Goal: Information Seeking & Learning: Learn about a topic

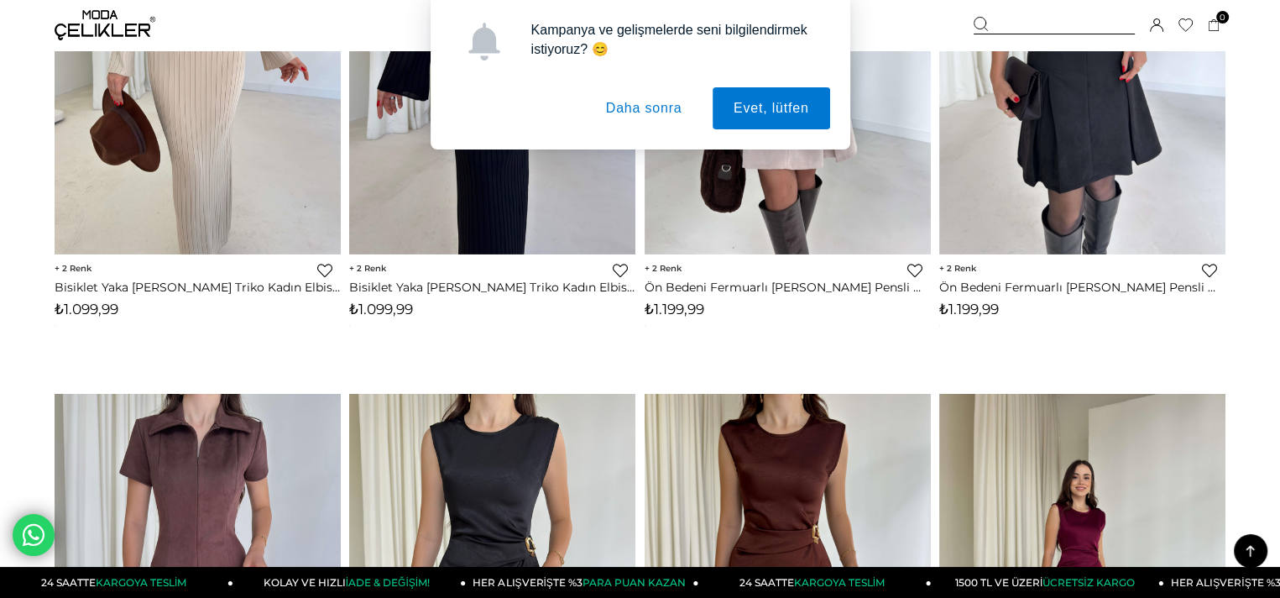
scroll to position [2972, 0]
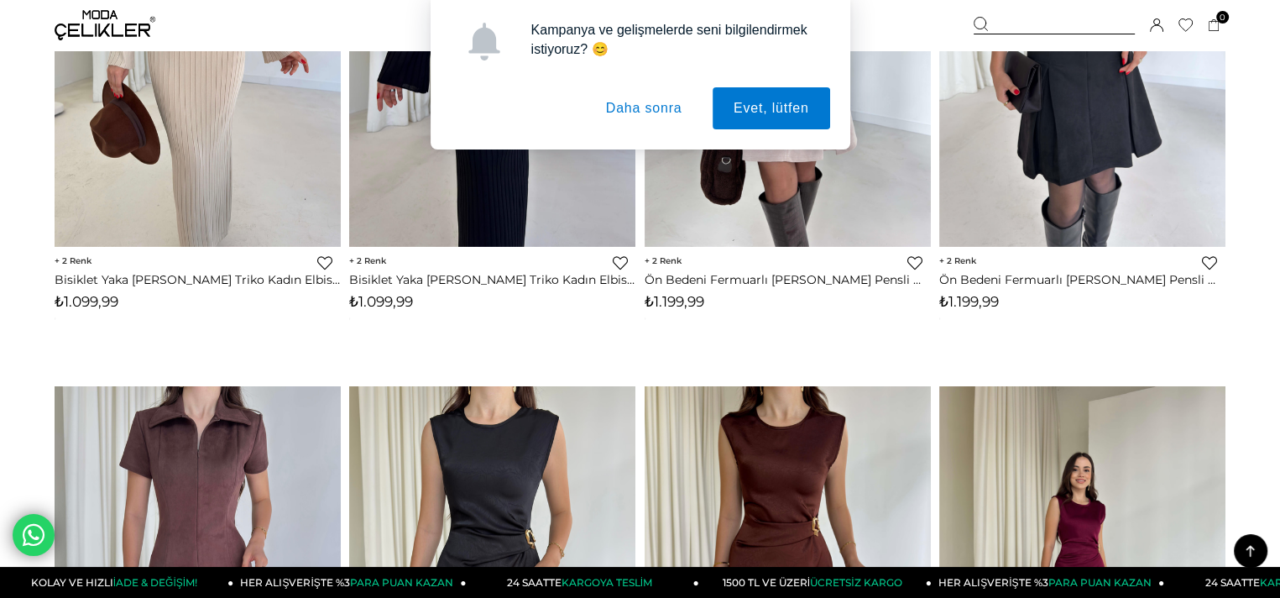
click at [661, 107] on button "Daha sonra" at bounding box center [644, 108] width 118 height 42
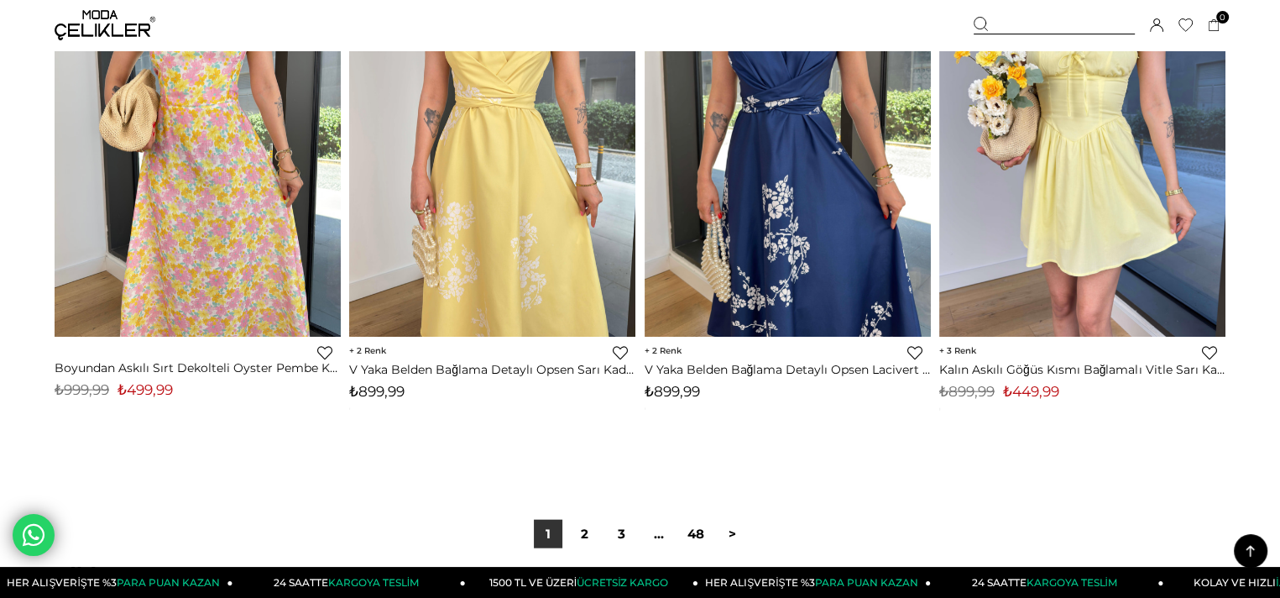
scroll to position [10183, 0]
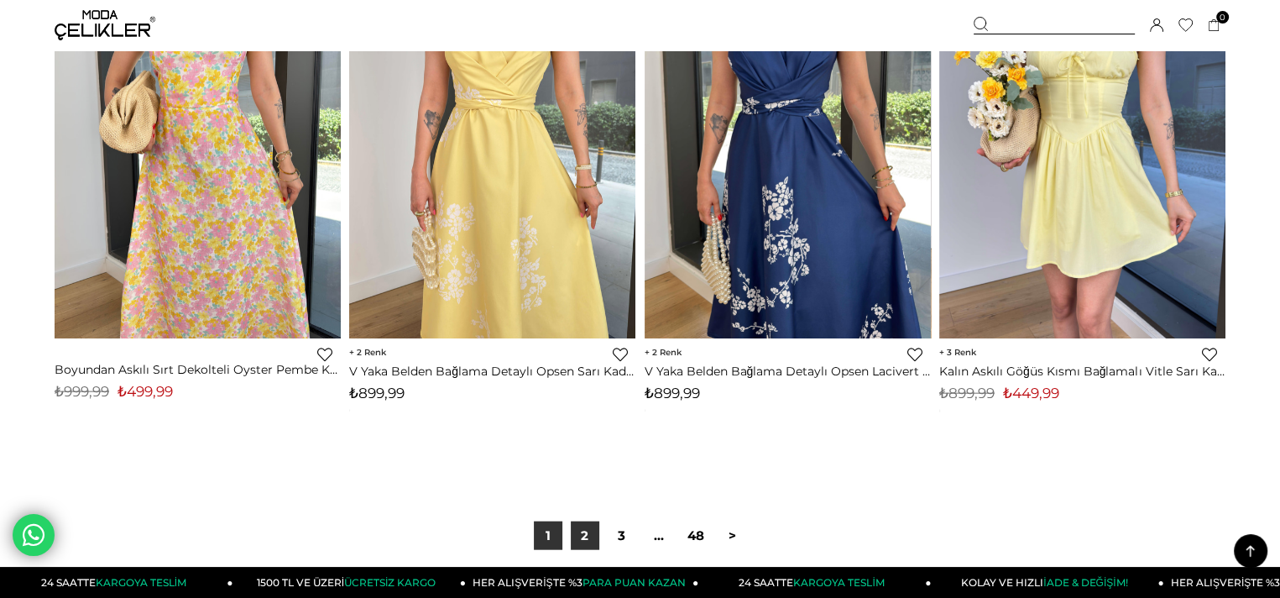
click at [584, 541] on link "2" at bounding box center [585, 535] width 29 height 29
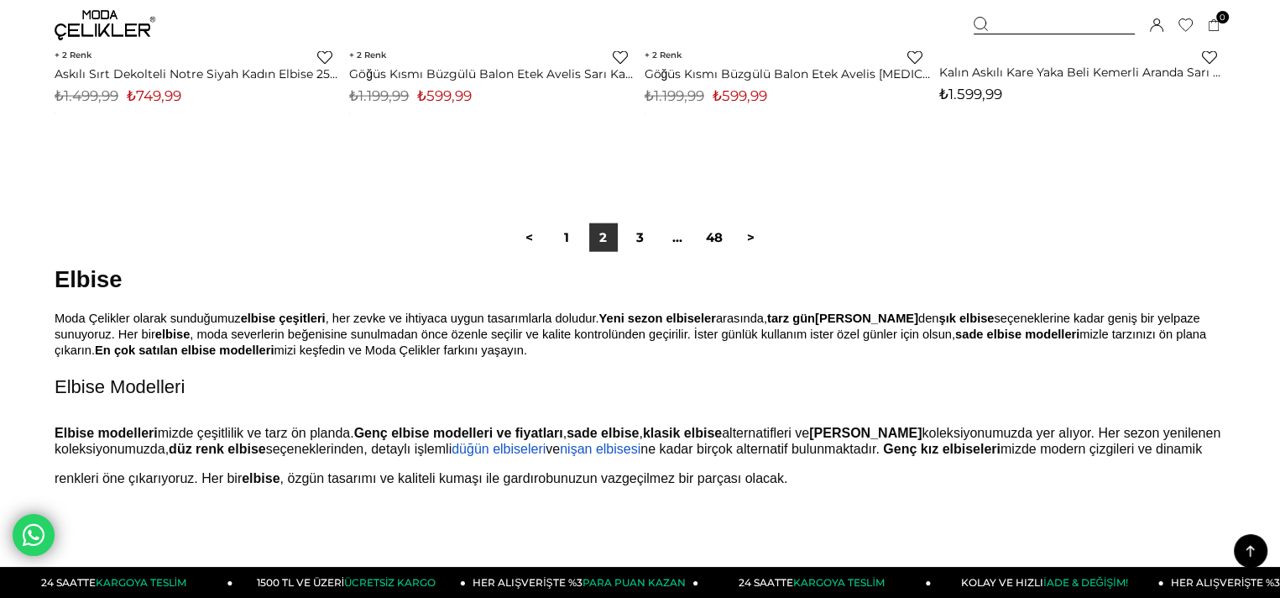
scroll to position [10502, 0]
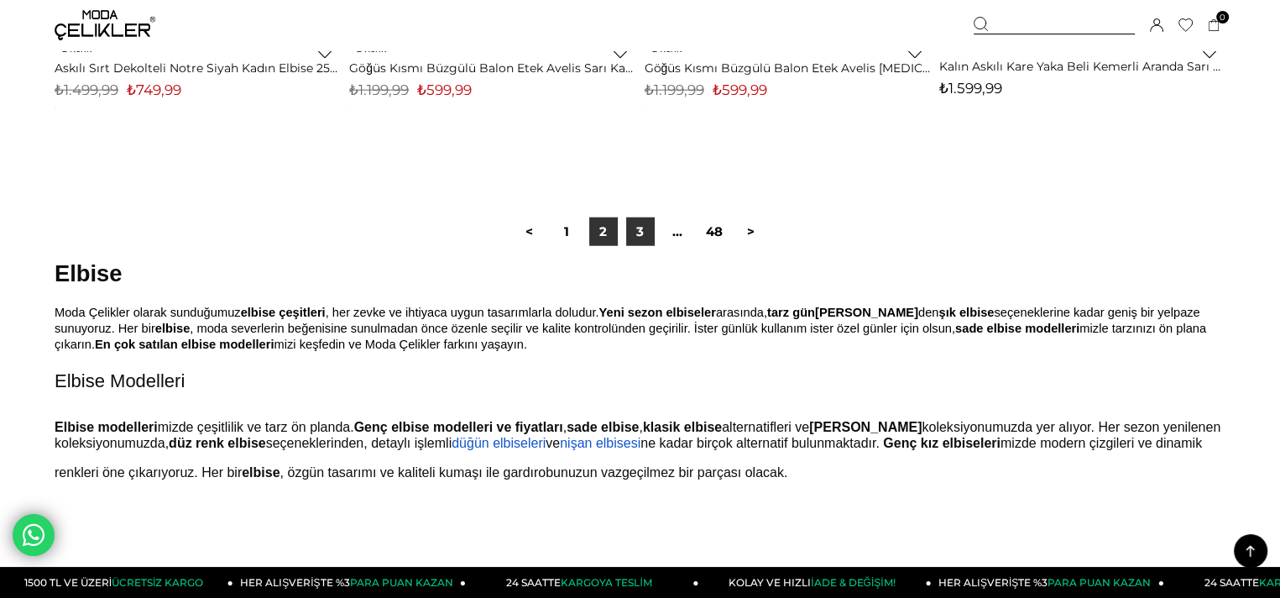
click at [645, 236] on link "3" at bounding box center [640, 231] width 29 height 29
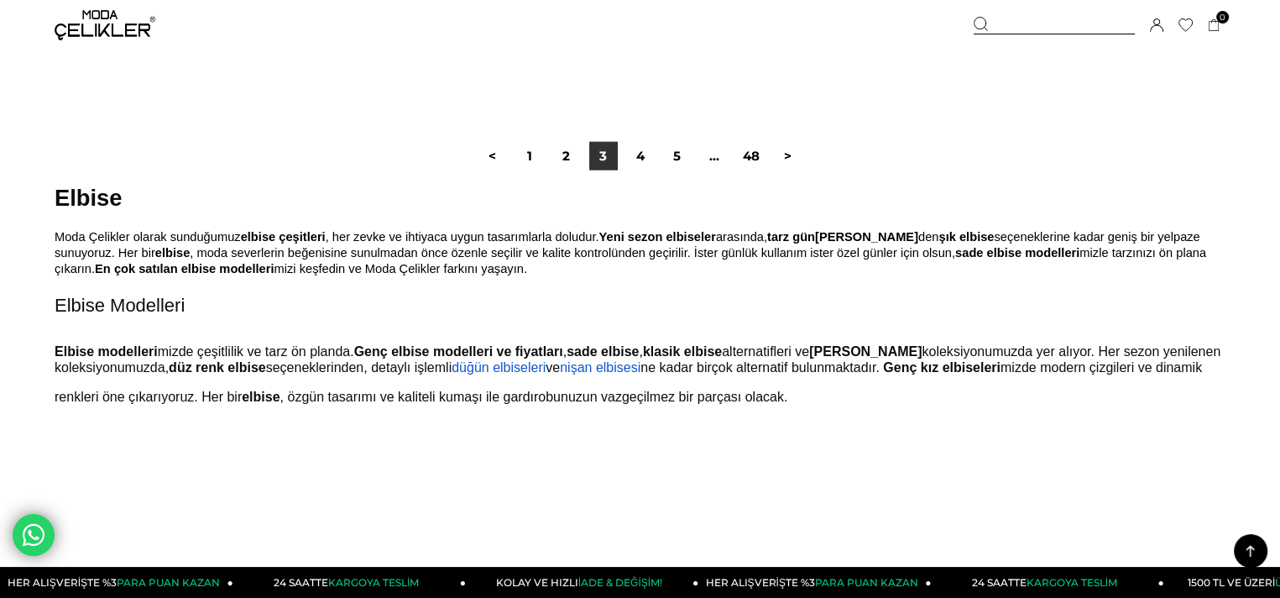
scroll to position [10597, 0]
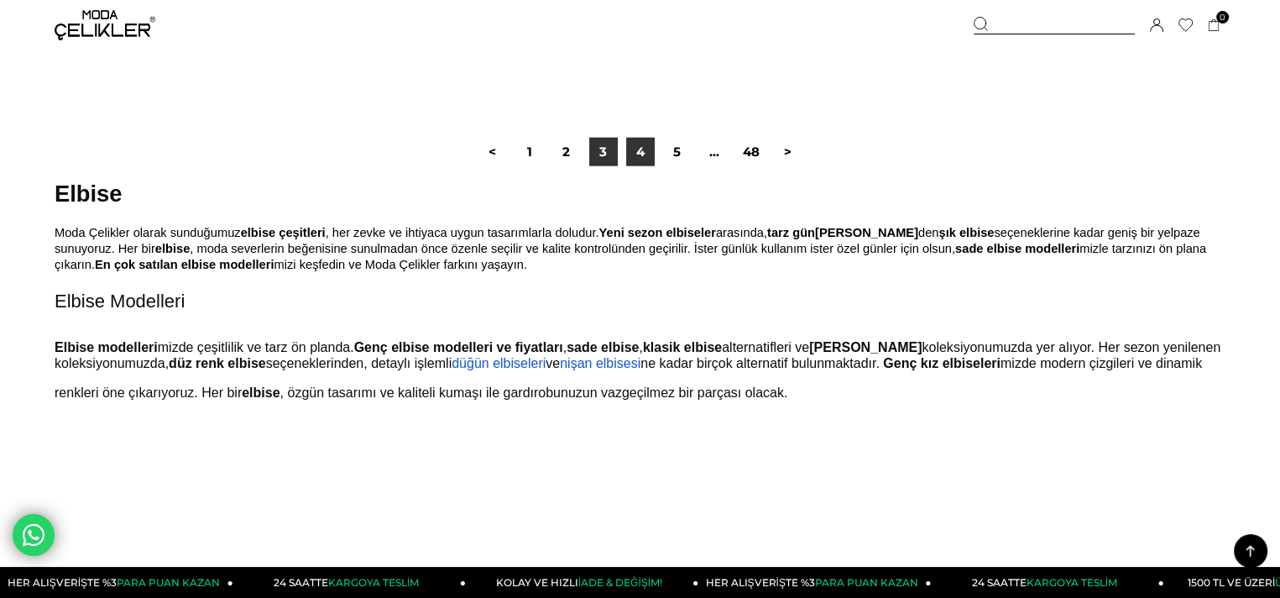
click at [644, 150] on link "4" at bounding box center [640, 152] width 29 height 29
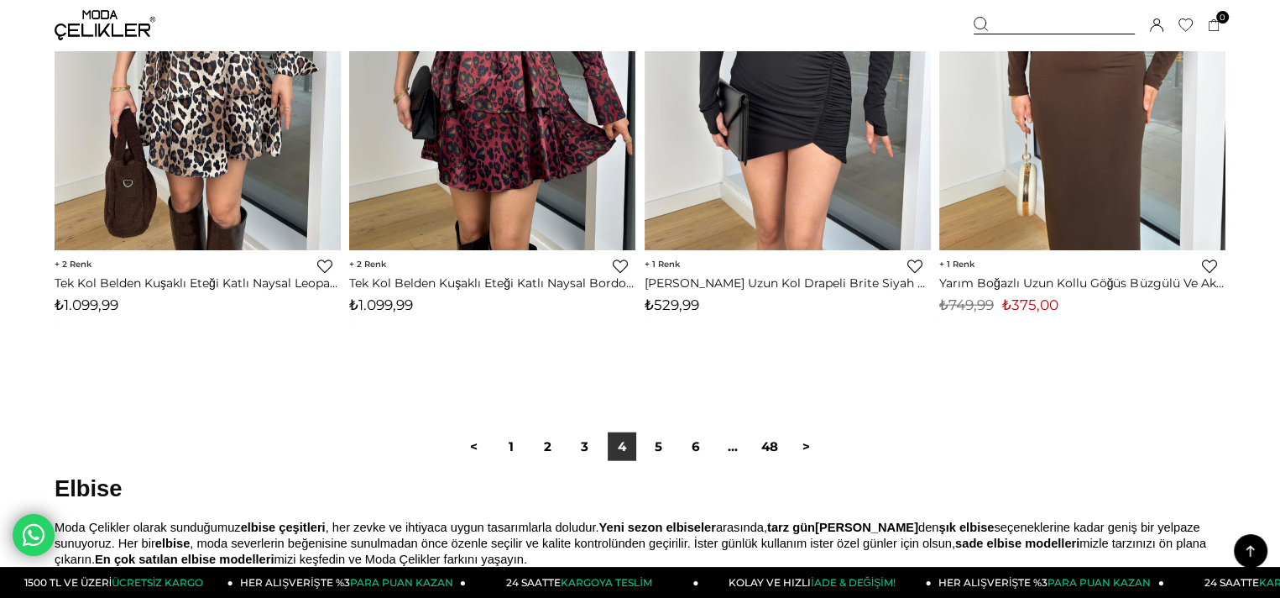
scroll to position [10306, 0]
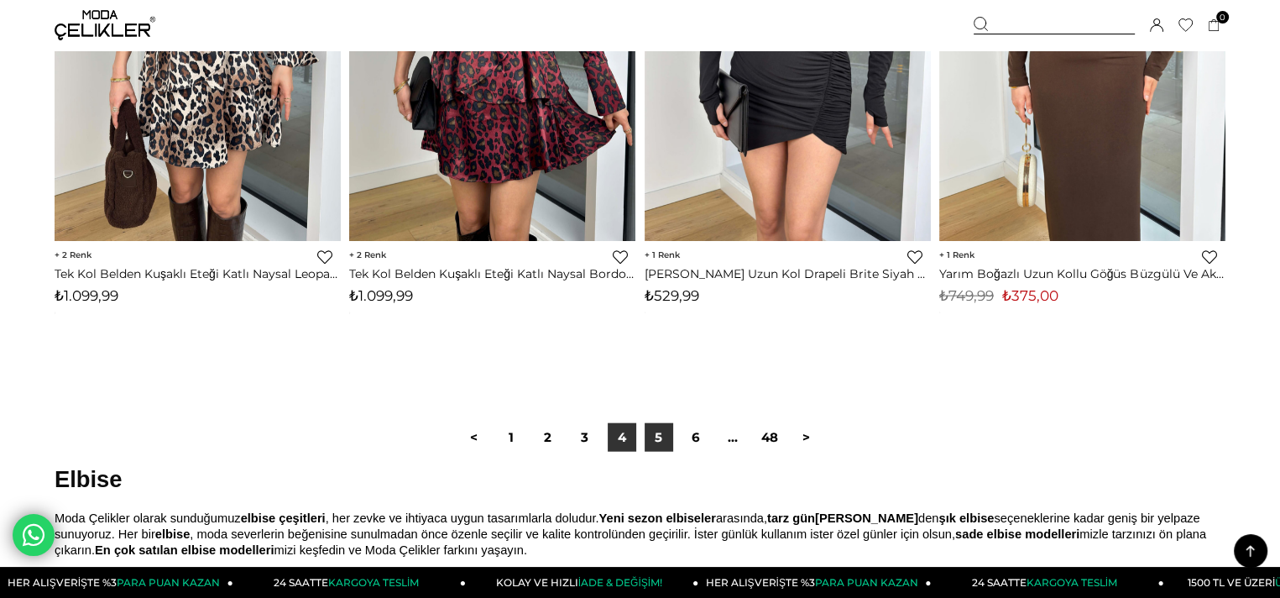
click at [661, 435] on link "5" at bounding box center [659, 437] width 29 height 29
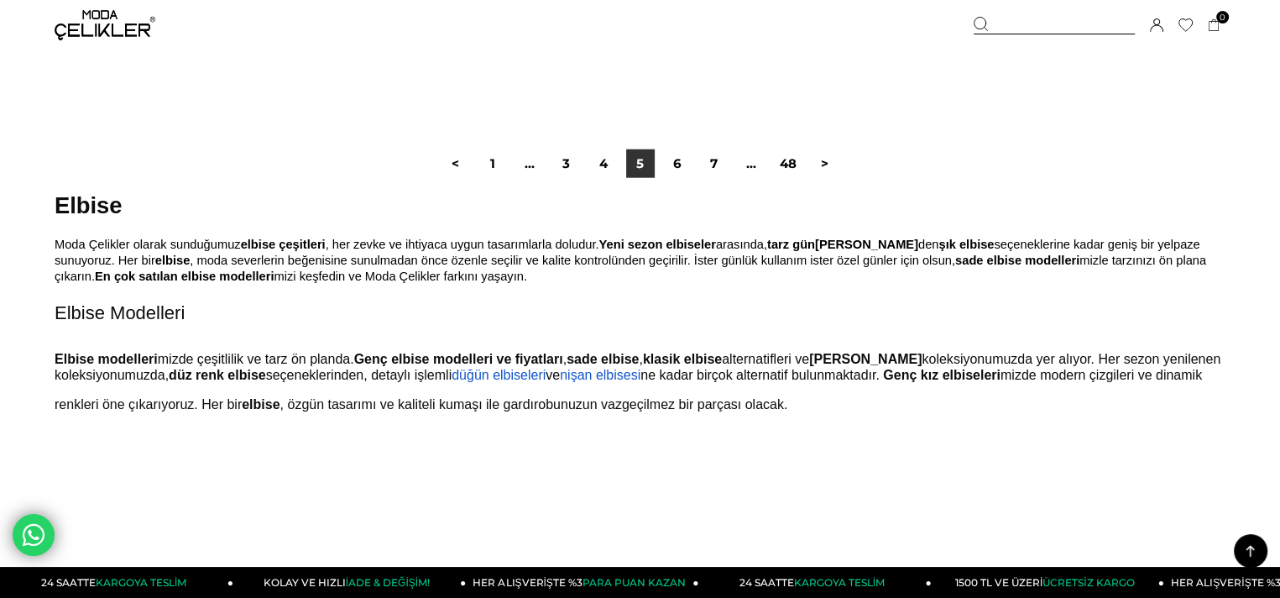
scroll to position [10583, 0]
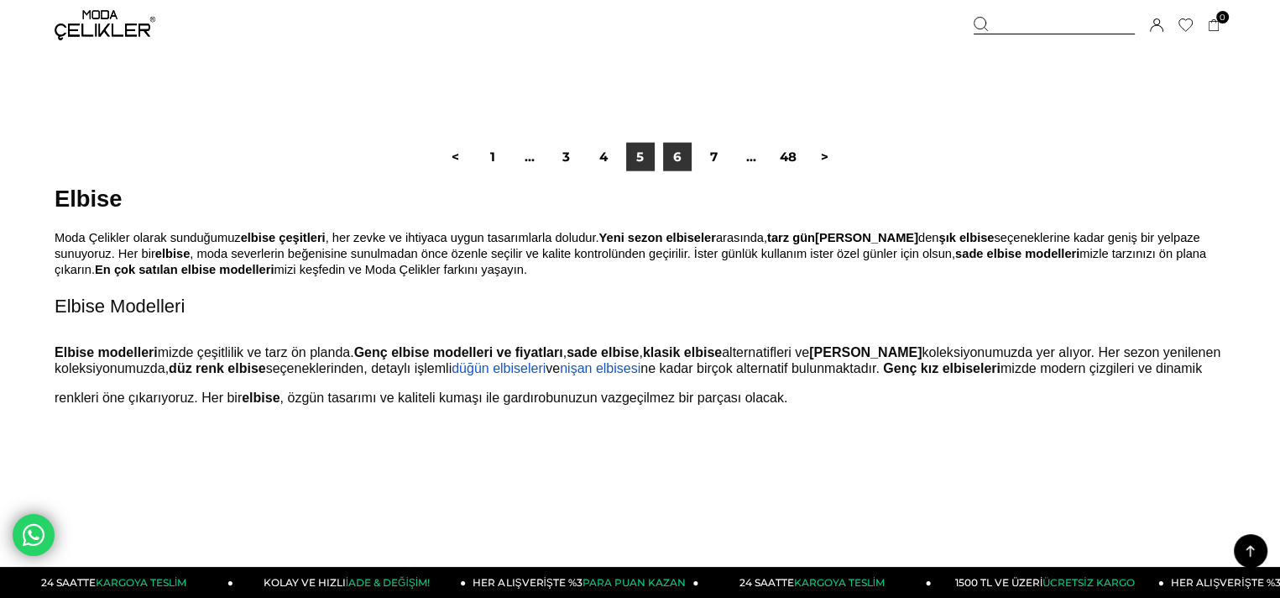
click at [682, 163] on link "6" at bounding box center [677, 157] width 29 height 29
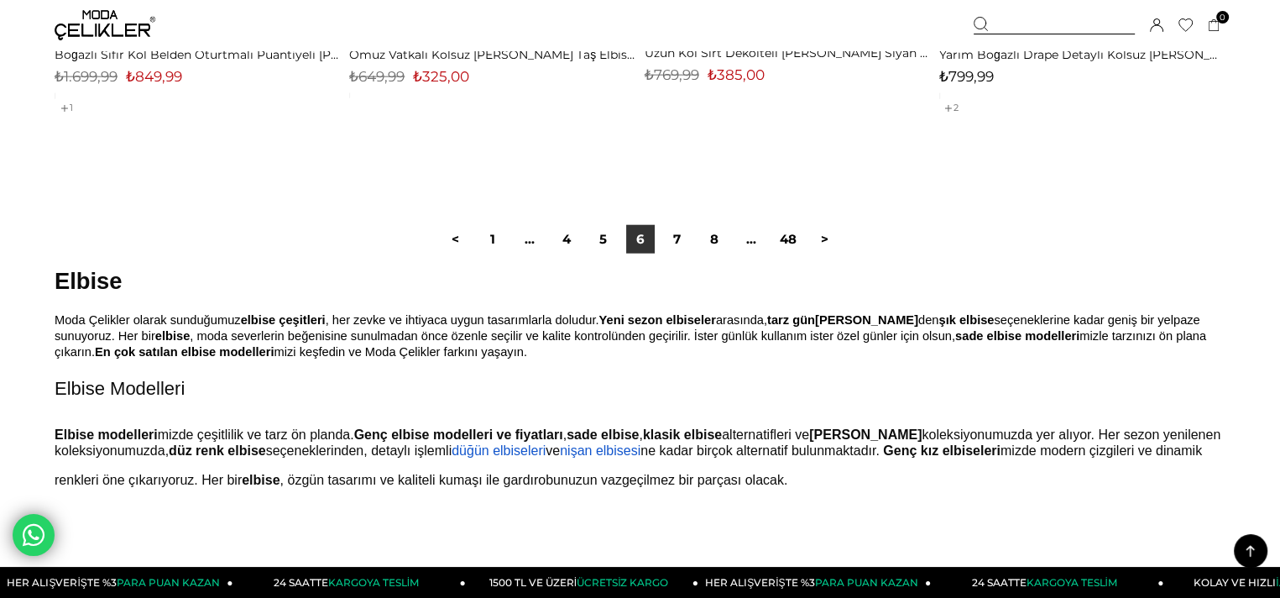
scroll to position [10590, 0]
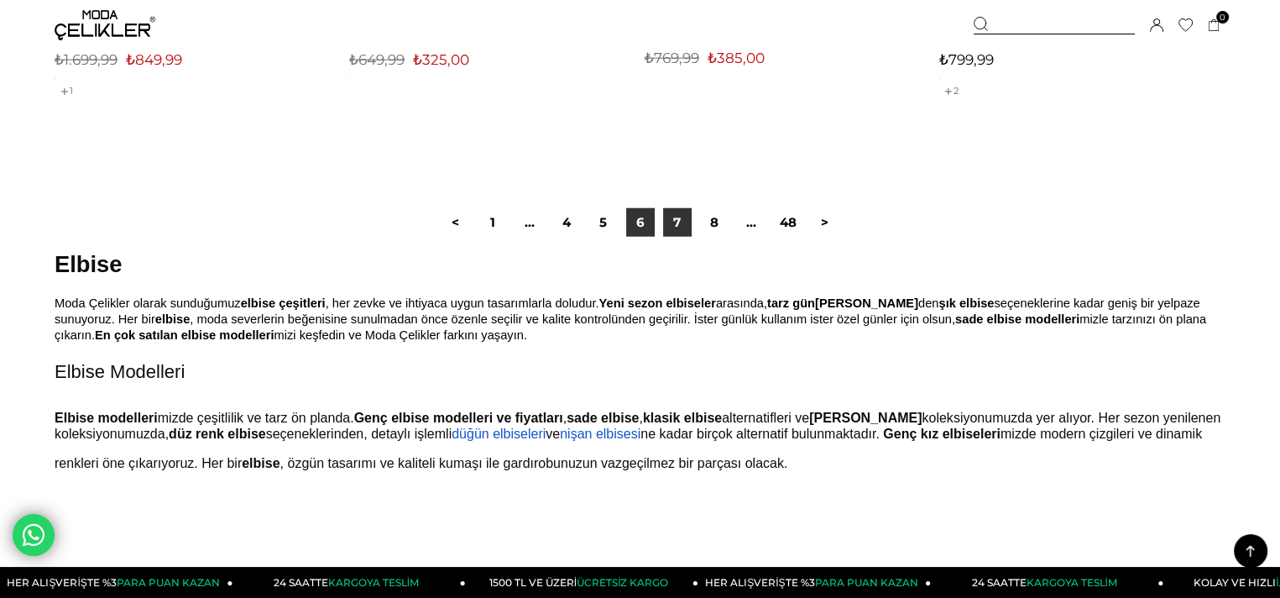
click at [678, 214] on link "7" at bounding box center [677, 222] width 29 height 29
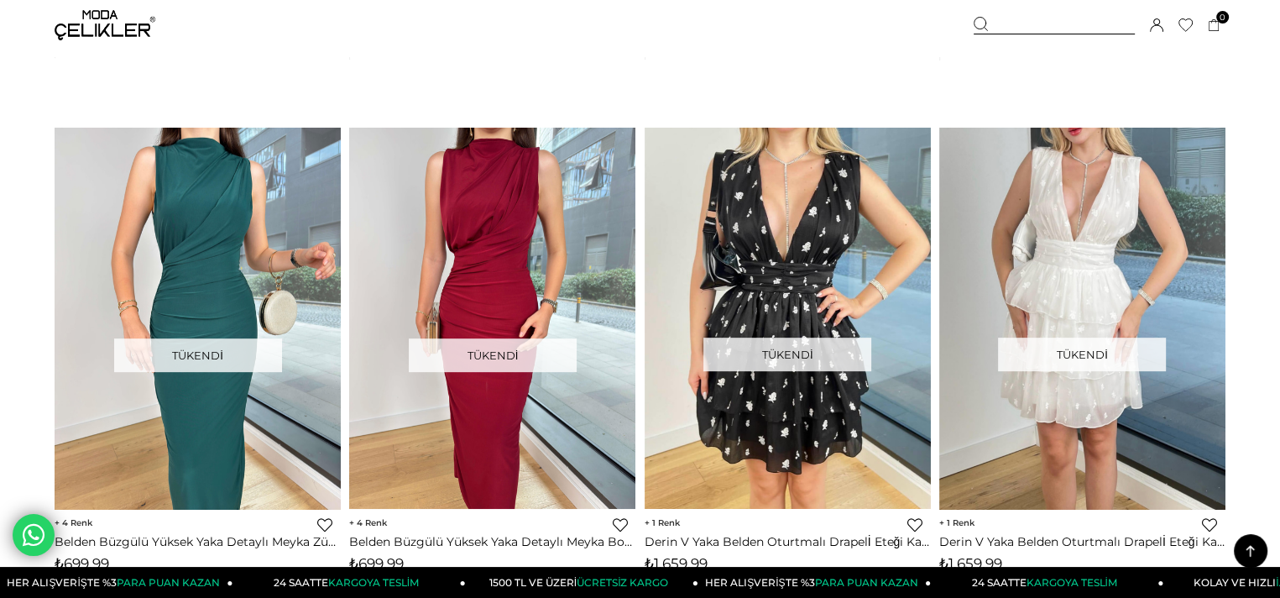
scroll to position [4072, 0]
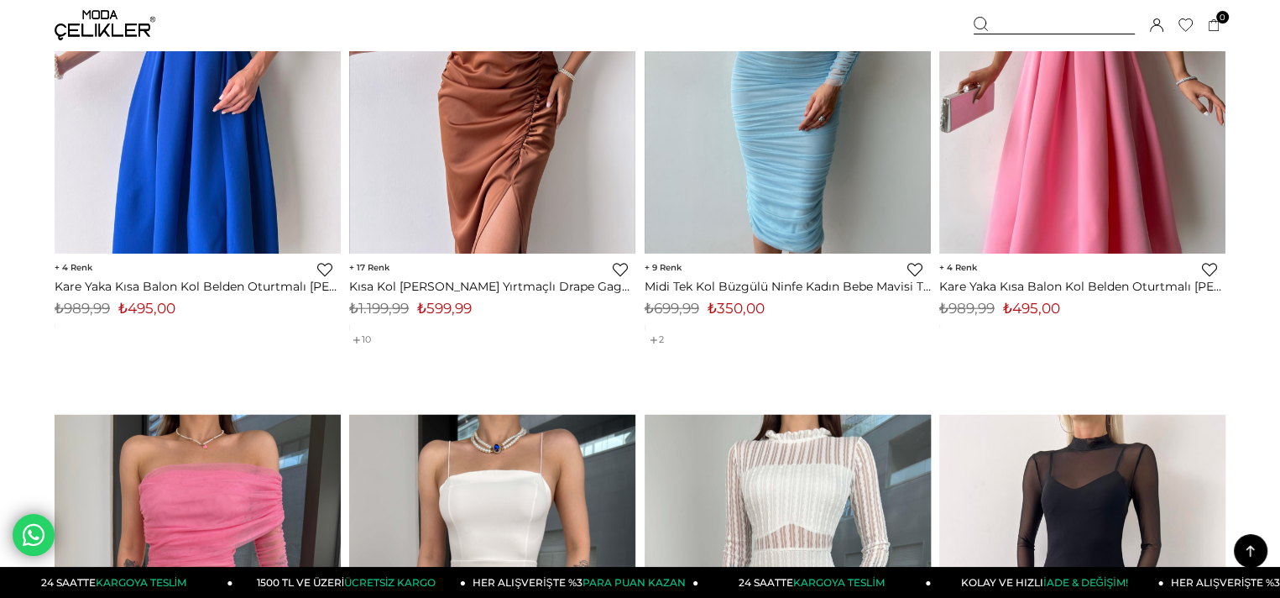
click at [124, 29] on img at bounding box center [105, 25] width 101 height 30
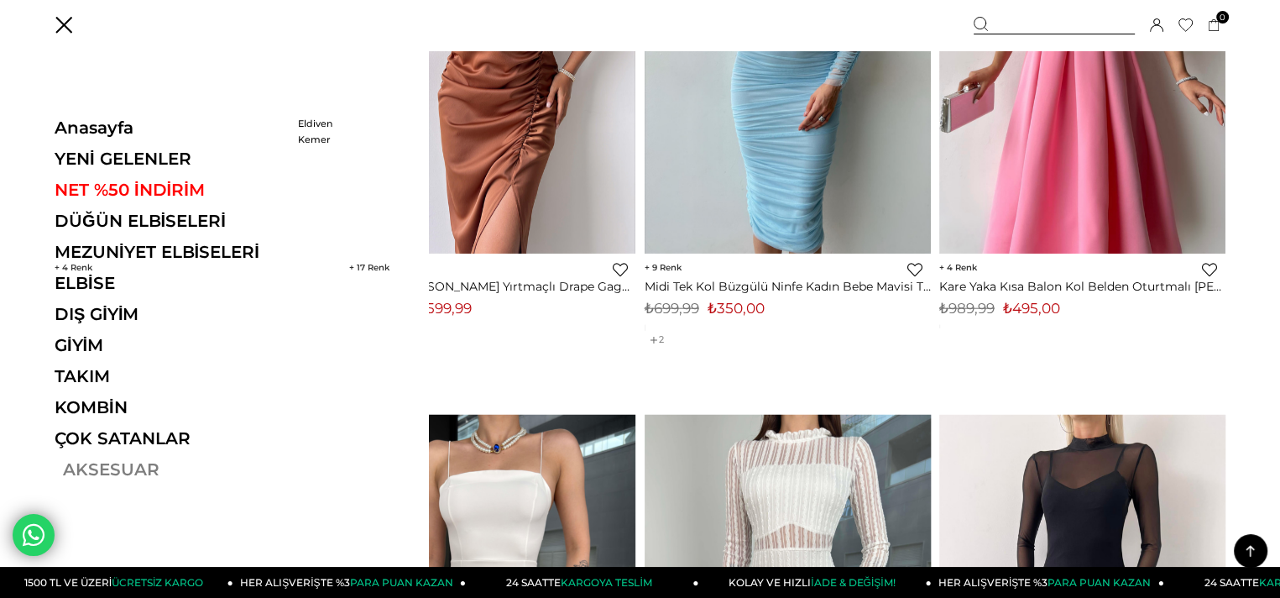
click at [113, 465] on link "AKSESUAR" at bounding box center [170, 469] width 231 height 20
